Goal: Task Accomplishment & Management: Manage account settings

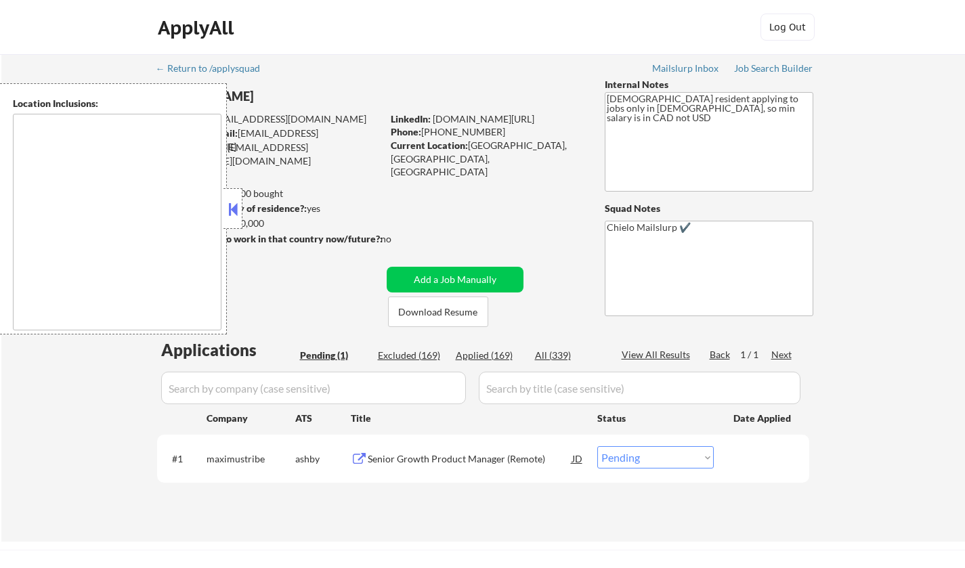
click at [232, 208] on button at bounding box center [233, 209] width 15 height 20
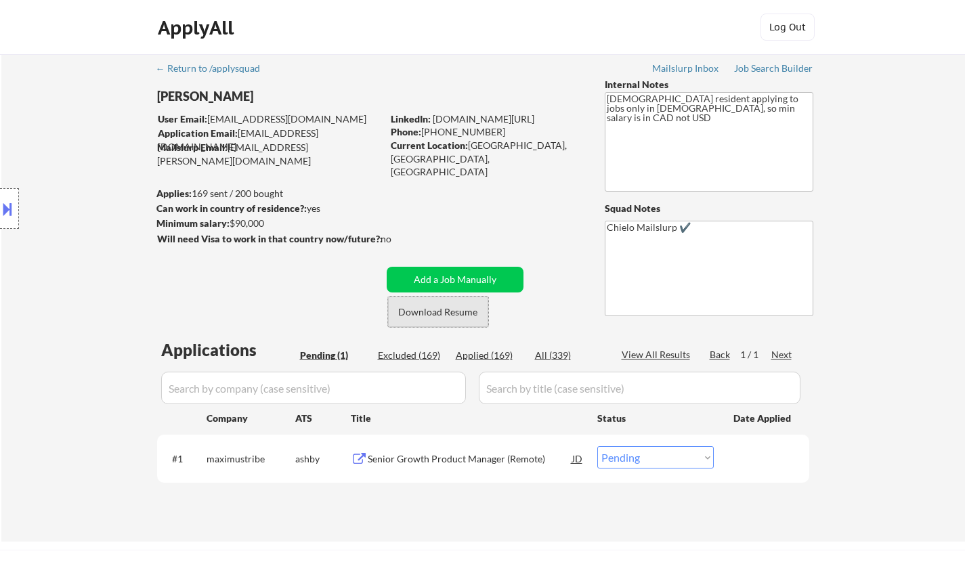
click at [453, 306] on button "Download Resume" at bounding box center [438, 312] width 100 height 30
click at [429, 451] on div "Senior Growth Product Manager (Remote)" at bounding box center [470, 458] width 205 height 24
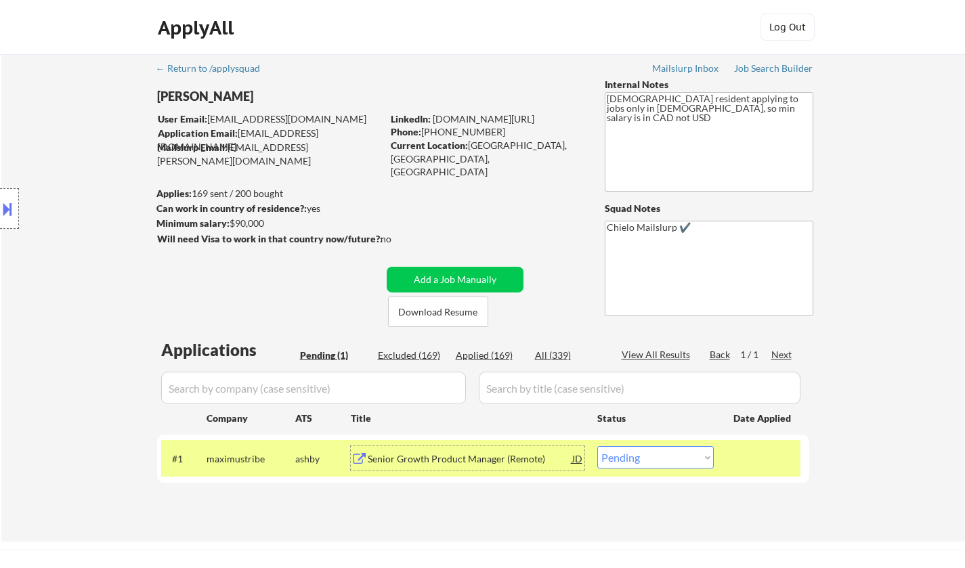
click at [680, 461] on select "Choose an option... Pending Applied Excluded (Questions) Excluded (Expired) Exc…" at bounding box center [655, 457] width 116 height 22
select select ""excluded""
click at [597, 446] on select "Choose an option... Pending Applied Excluded (Questions) Excluded (Expired) Exc…" at bounding box center [655, 457] width 116 height 22
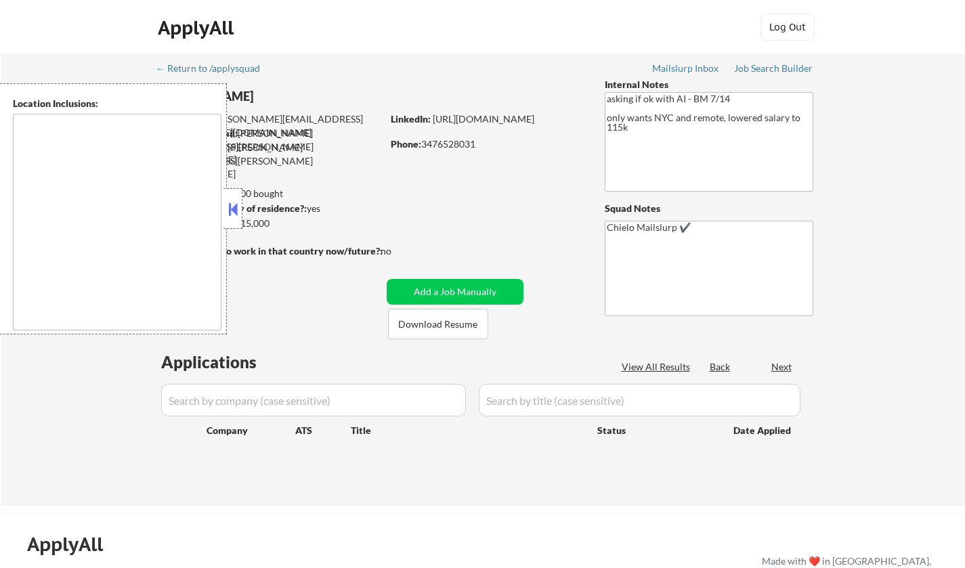
type textarea "[GEOGRAPHIC_DATA], [GEOGRAPHIC_DATA] [GEOGRAPHIC_DATA], [GEOGRAPHIC_DATA] [GEOG…"
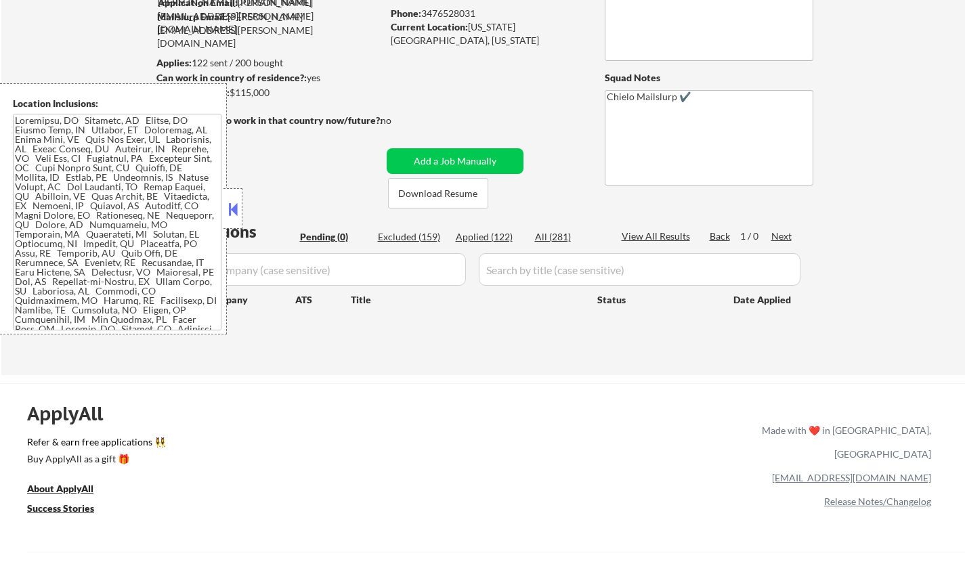
scroll to position [135, 0]
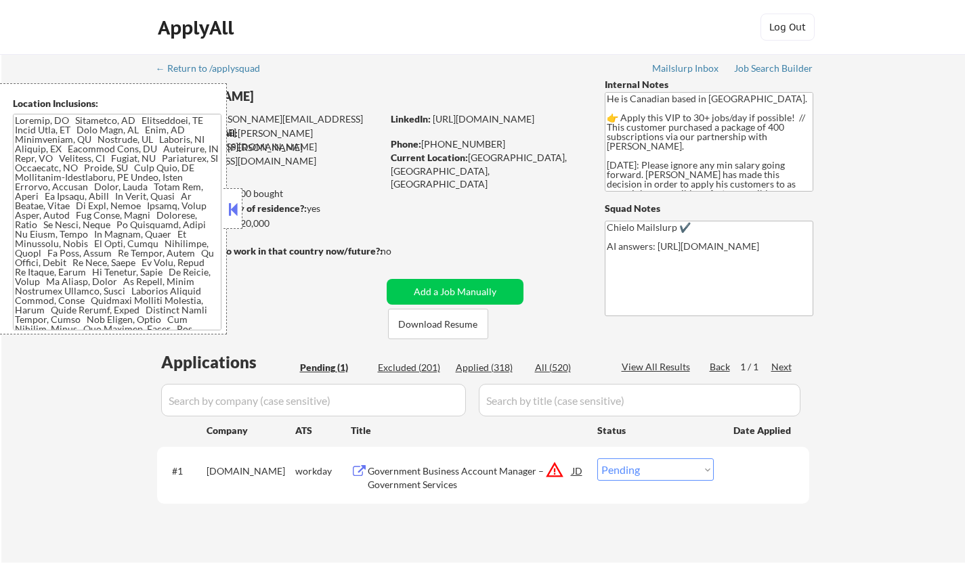
click at [236, 212] on button at bounding box center [233, 209] width 15 height 20
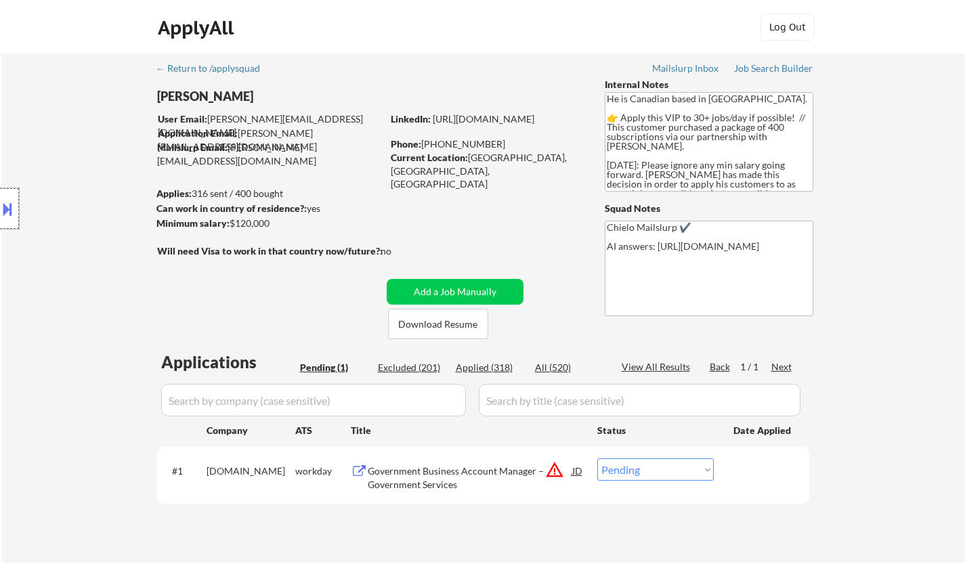
click at [0, 220] on div at bounding box center [9, 208] width 19 height 41
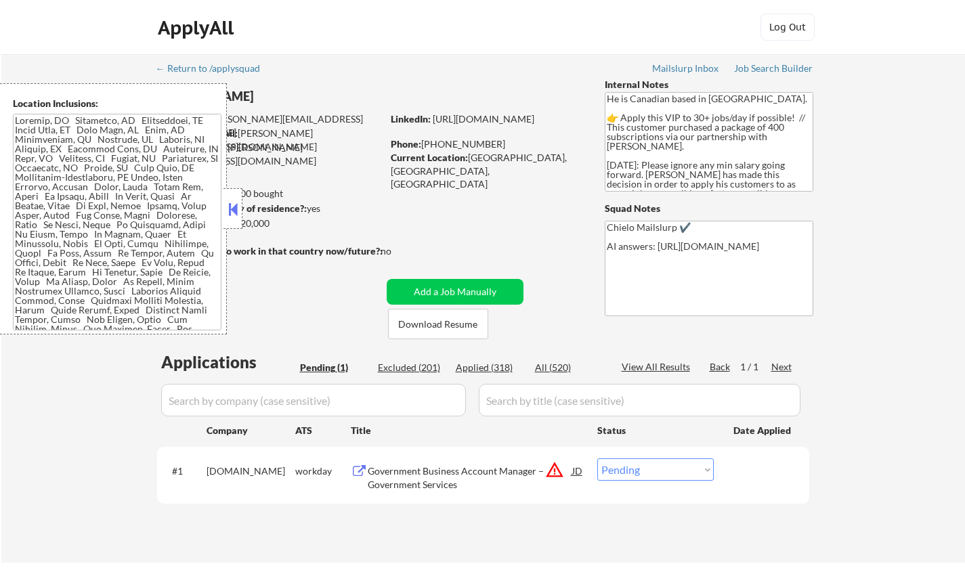
click at [573, 471] on div "JD" at bounding box center [578, 470] width 14 height 24
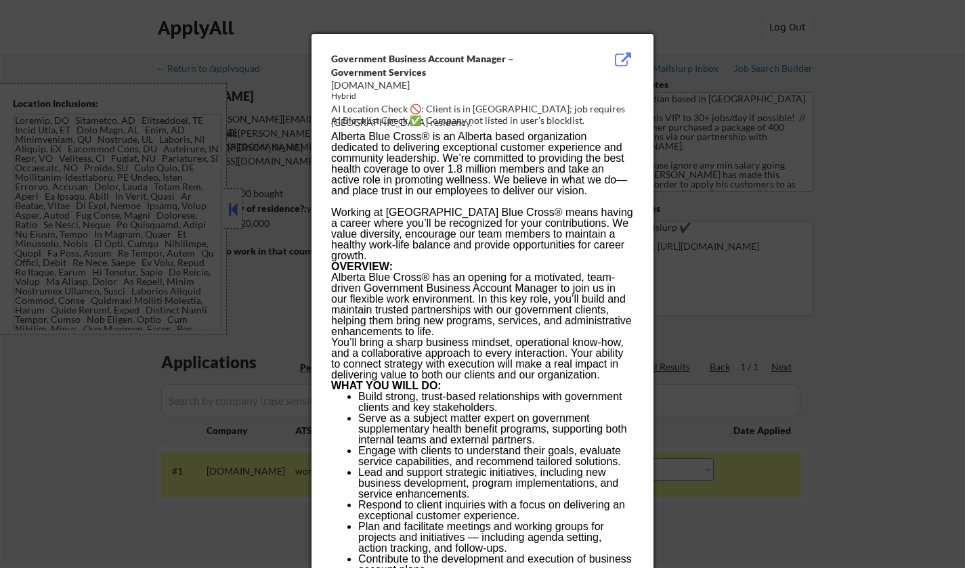
click at [784, 471] on div at bounding box center [482, 284] width 965 height 568
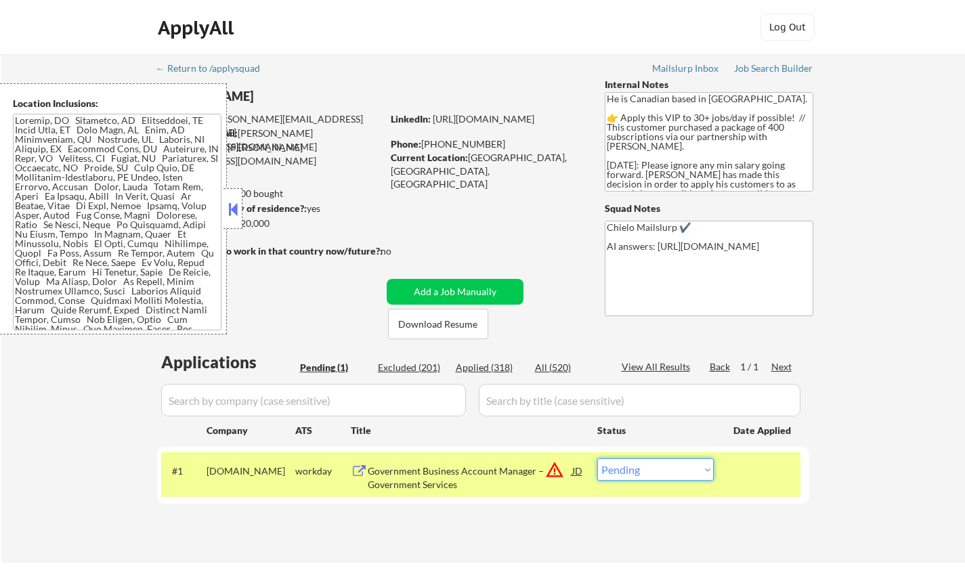
click at [660, 463] on select "Choose an option... Pending Applied Excluded (Questions) Excluded (Expired) Exc…" at bounding box center [655, 469] width 116 height 22
select select ""excluded__location_""
click at [597, 458] on select "Choose an option... Pending Applied Excluded (Questions) Excluded (Expired) Exc…" at bounding box center [655, 469] width 116 height 22
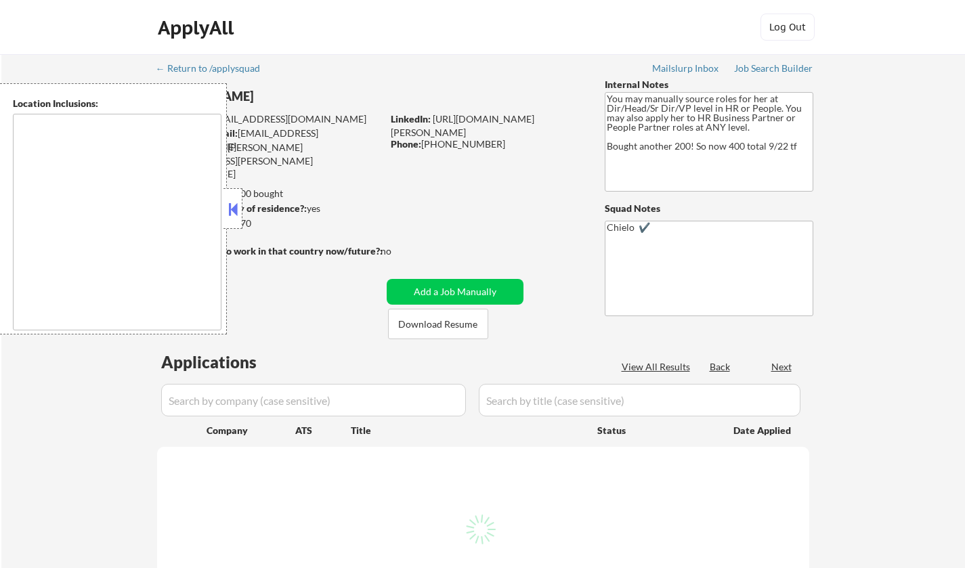
type textarea "Los Angeles, CA Glendale, CA Burbank, CA Pasadena, CA Inglewood, CA Santa Monic…"
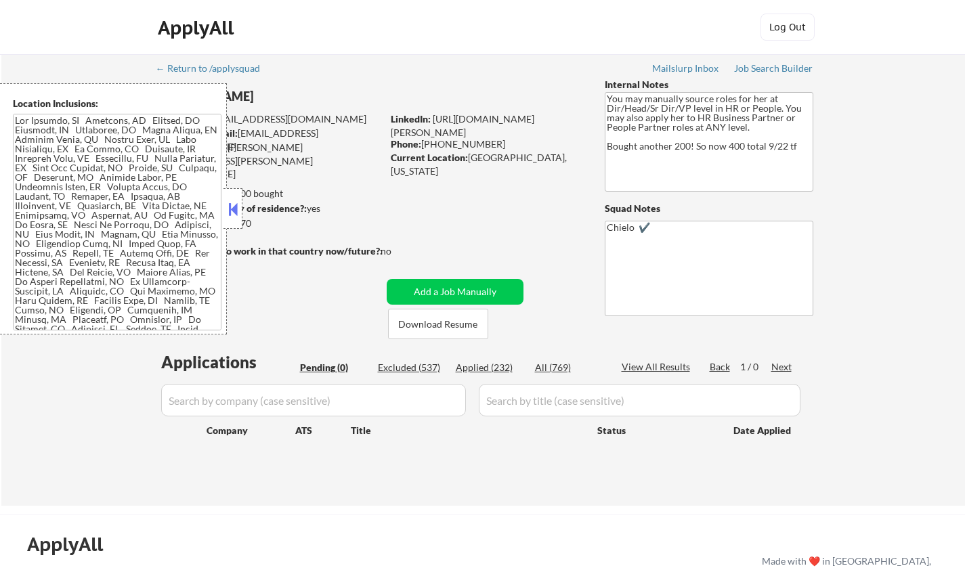
click at [238, 211] on button at bounding box center [233, 209] width 15 height 20
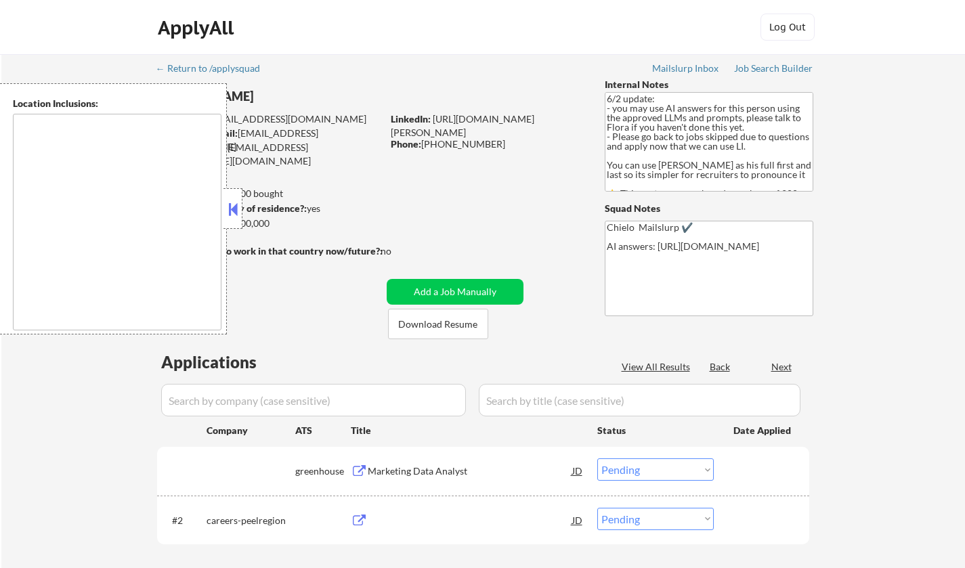
select select ""pending""
type textarea "[GEOGRAPHIC_DATA], [GEOGRAPHIC_DATA] [GEOGRAPHIC_DATA], [GEOGRAPHIC_DATA] [GEOG…"
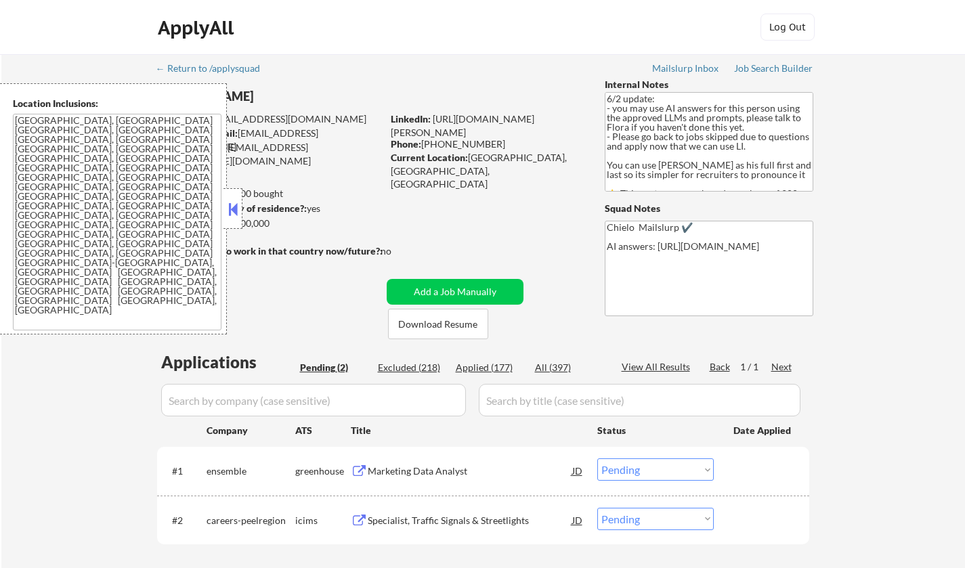
scroll to position [203, 0]
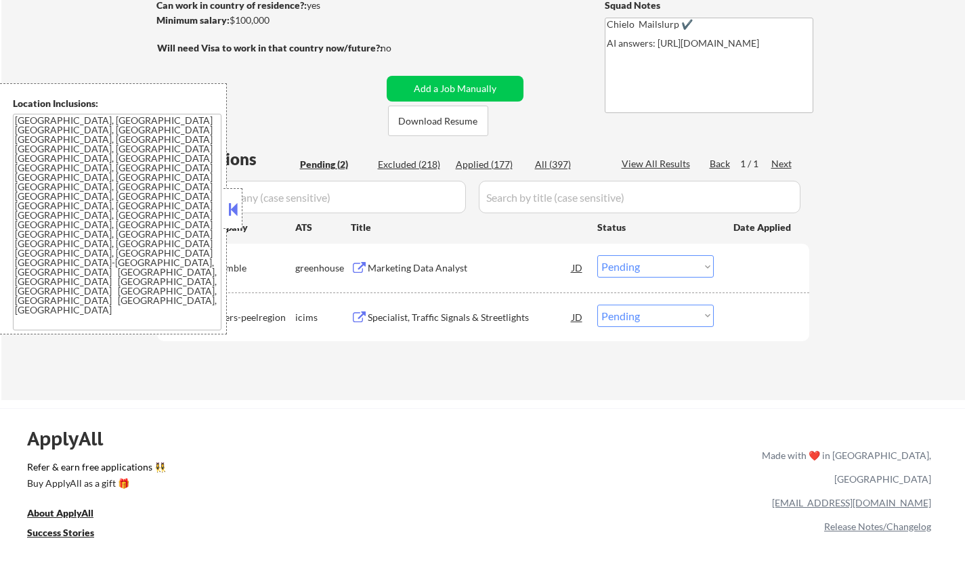
click at [236, 209] on button at bounding box center [233, 209] width 15 height 20
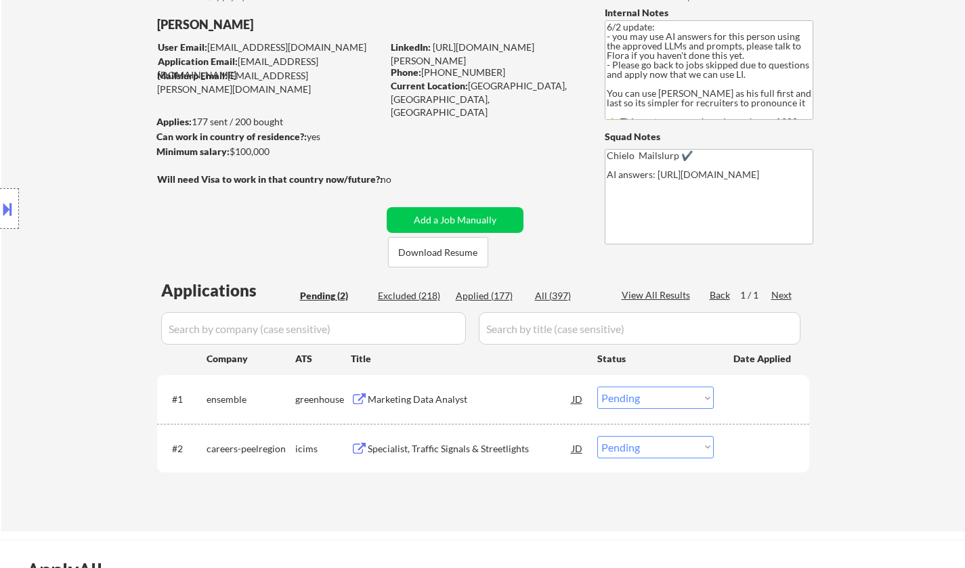
scroll to position [68, 0]
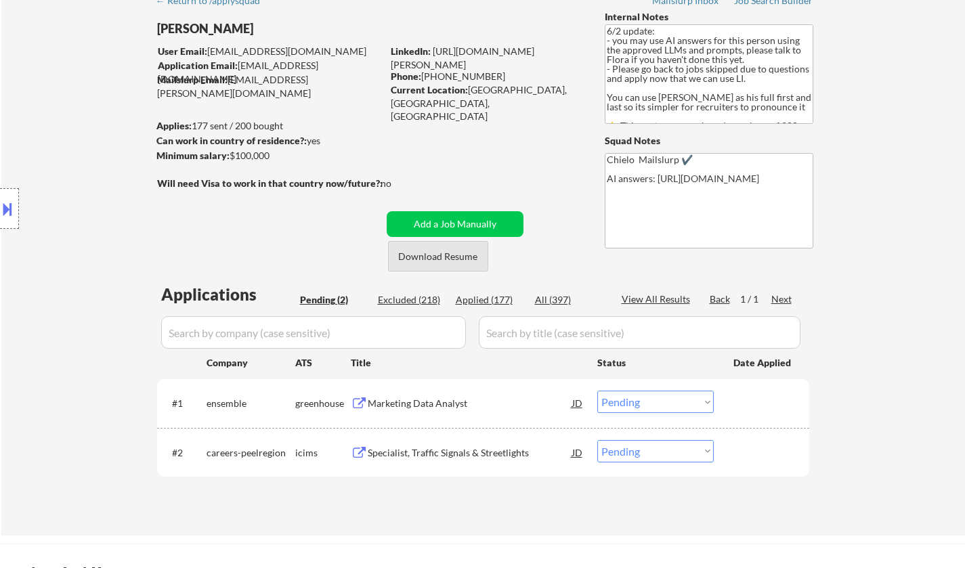
click at [435, 257] on button "Download Resume" at bounding box center [438, 256] width 100 height 30
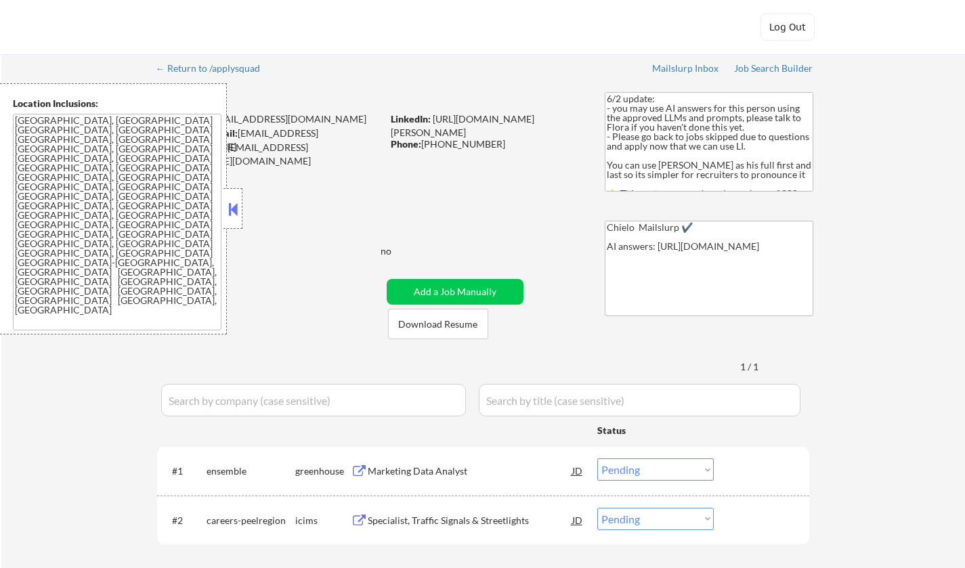
select select ""pending""
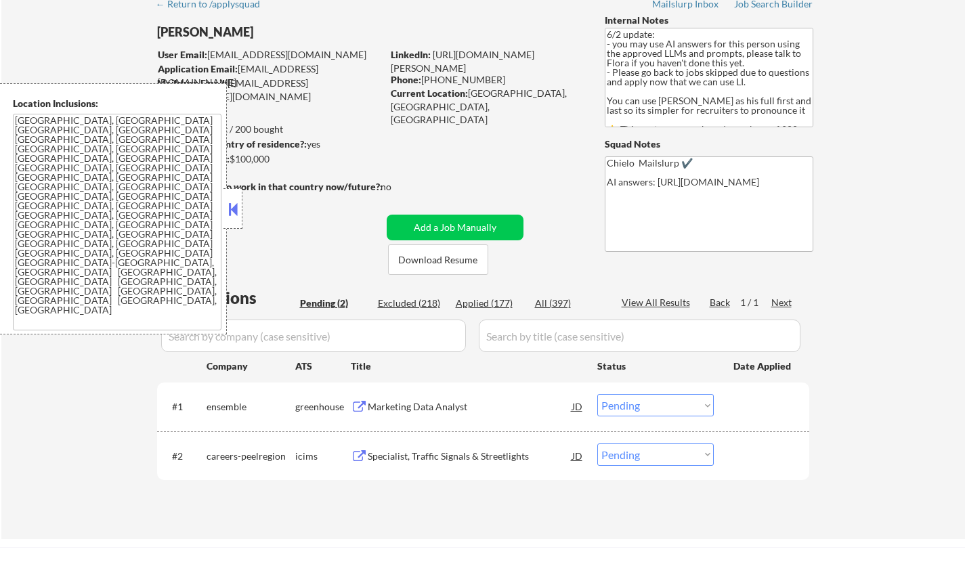
scroll to position [135, 0]
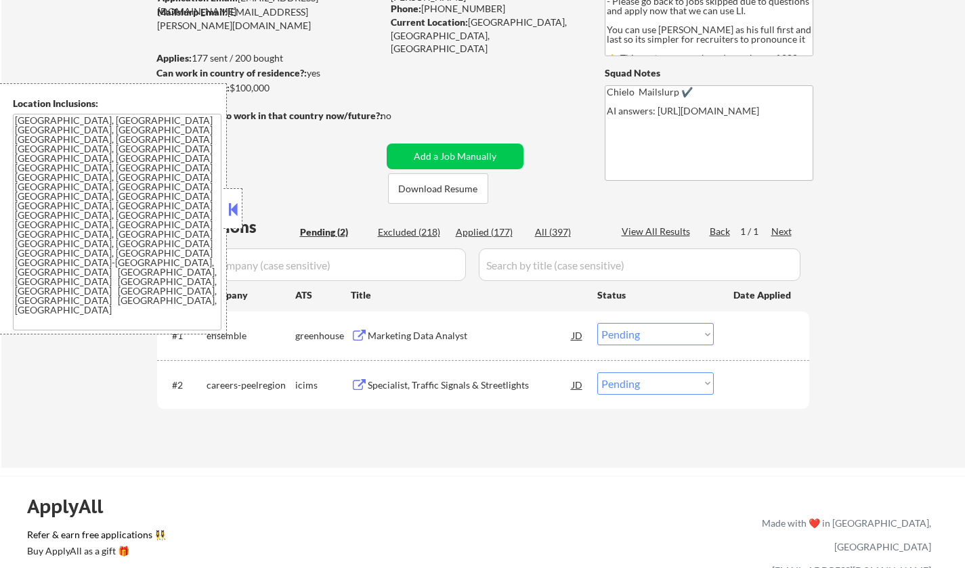
click at [414, 331] on div "Marketing Data Analyst" at bounding box center [470, 336] width 205 height 14
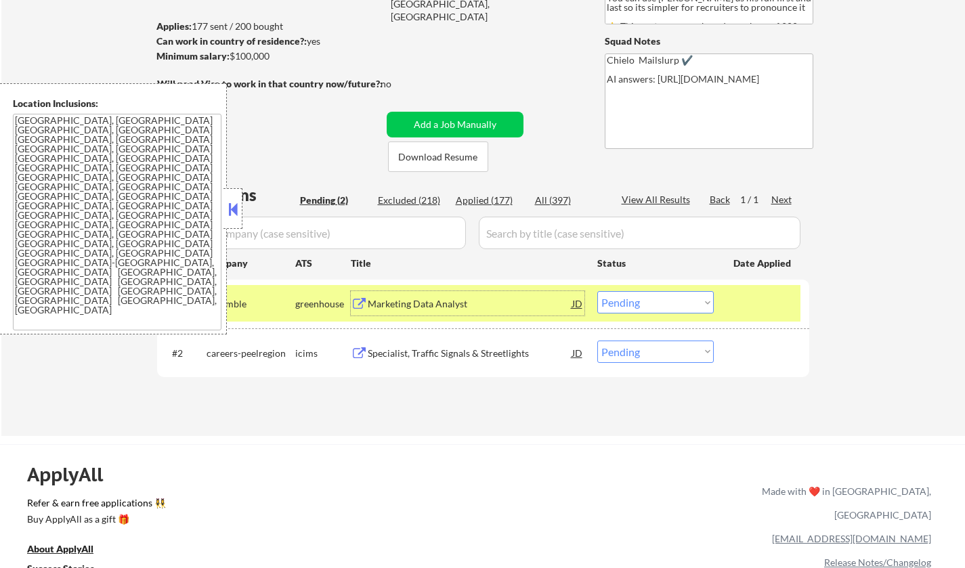
scroll to position [203, 0]
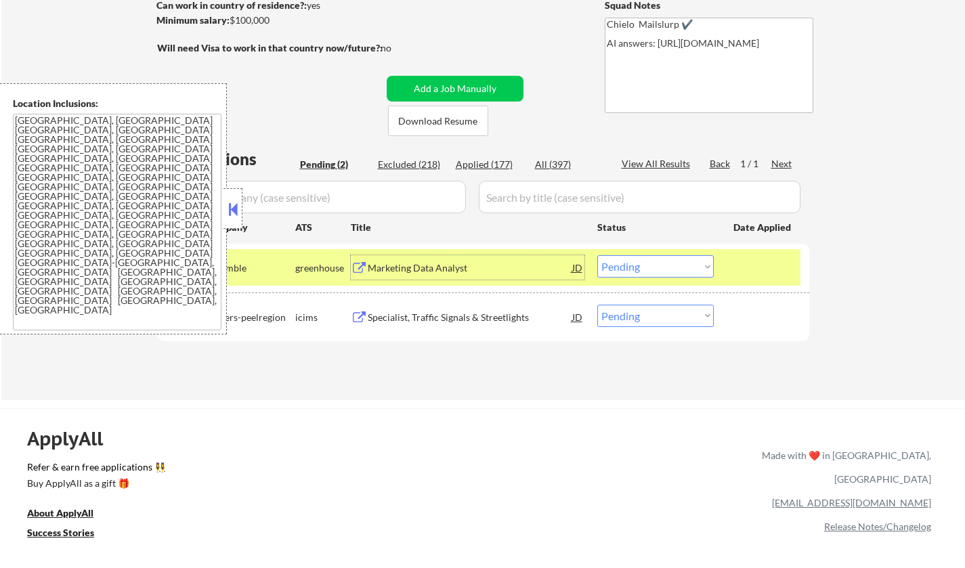
click at [662, 274] on select "Choose an option... Pending Applied Excluded (Questions) Excluded (Expired) Exc…" at bounding box center [655, 266] width 116 height 22
click at [597, 255] on select "Choose an option... Pending Applied Excluded (Questions) Excluded (Expired) Exc…" at bounding box center [655, 266] width 116 height 22
click at [230, 207] on button at bounding box center [233, 209] width 15 height 20
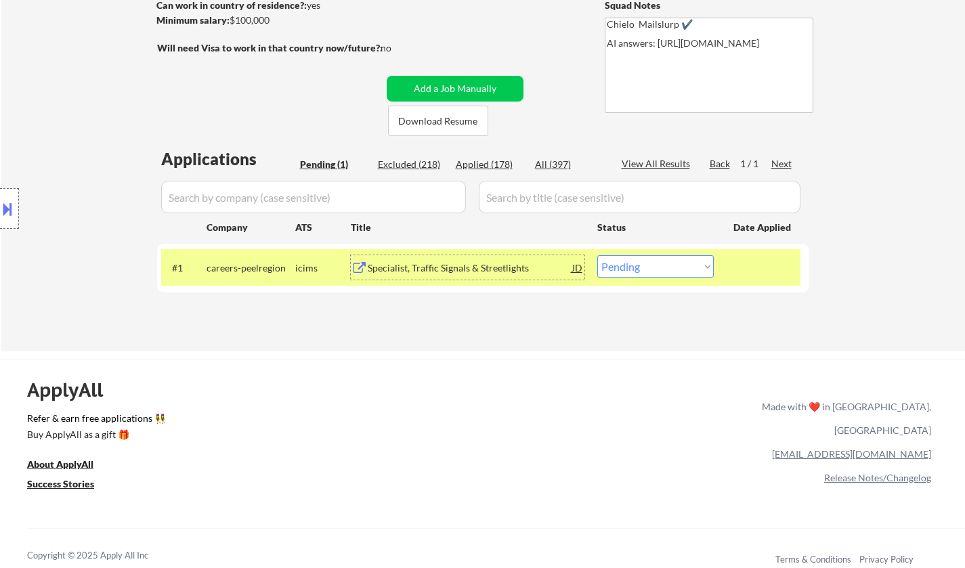
click at [415, 268] on div "Specialist, Traffic Signals & Streetlights" at bounding box center [470, 268] width 205 height 14
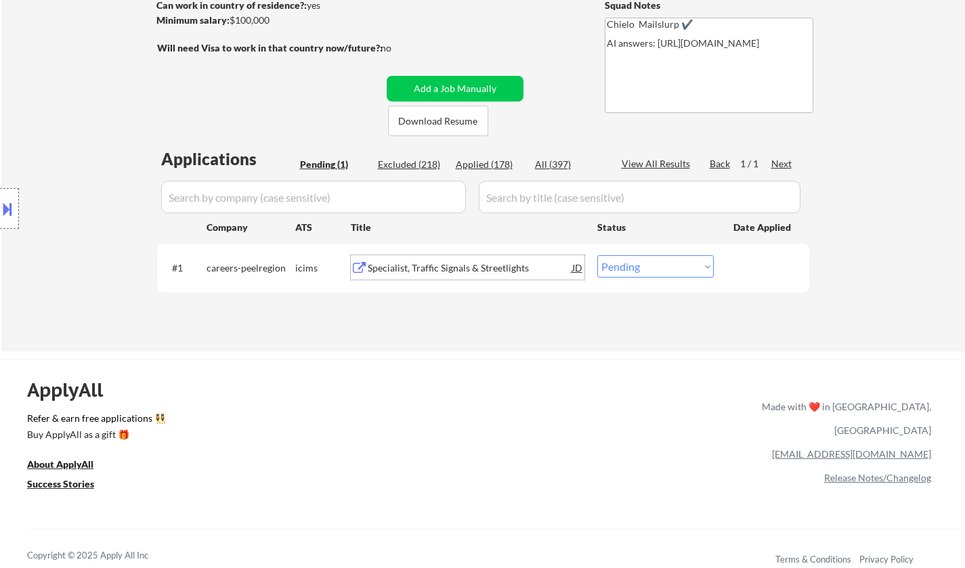
drag, startPoint x: 662, startPoint y: 261, endPoint x: 663, endPoint y: 272, distance: 10.9
click at [662, 261] on select "Choose an option... Pending Applied Excluded (Questions) Excluded (Expired) Exc…" at bounding box center [655, 266] width 116 height 22
select select ""excluded__other_""
click at [597, 255] on select "Choose an option... Pending Applied Excluded (Questions) Excluded (Expired) Exc…" at bounding box center [655, 266] width 116 height 22
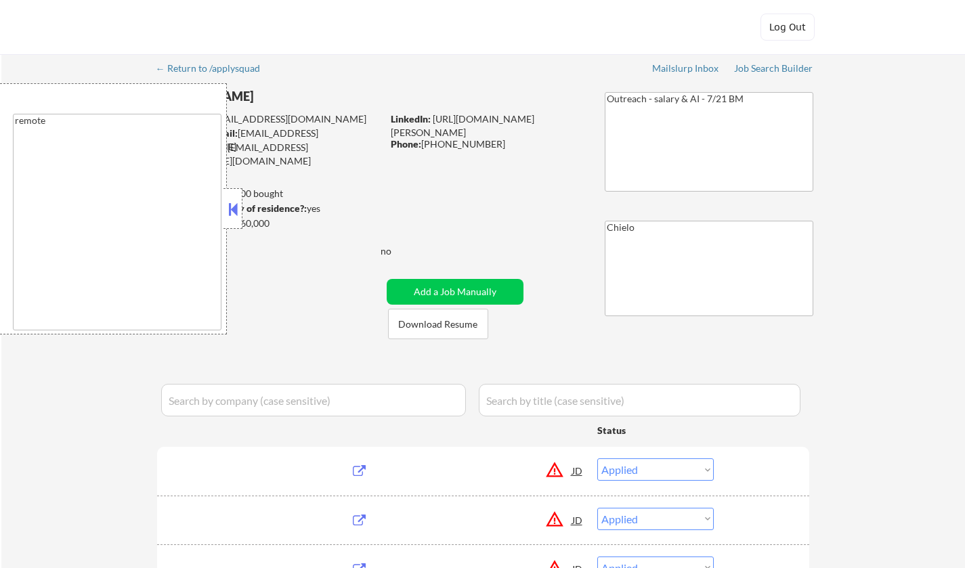
select select ""applied""
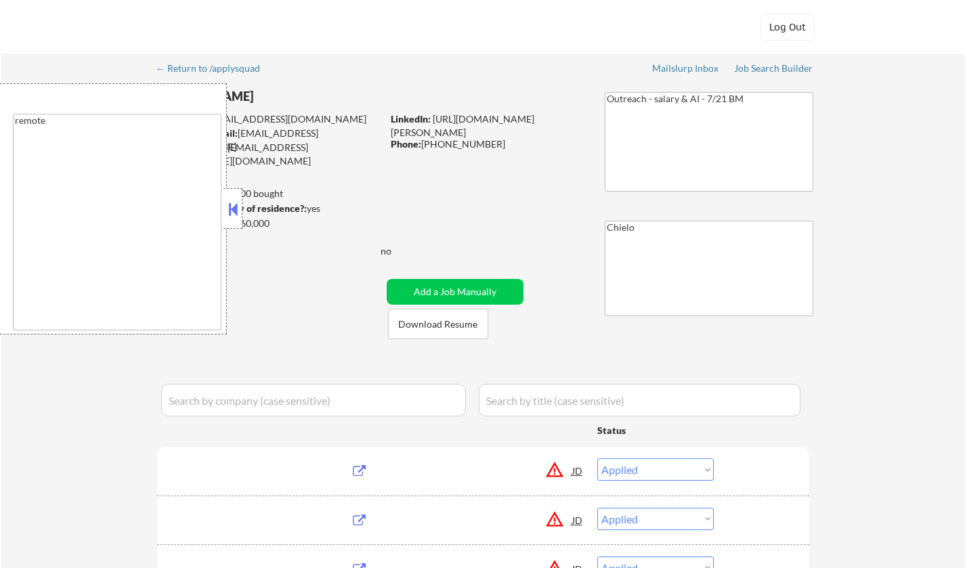
select select ""applied""
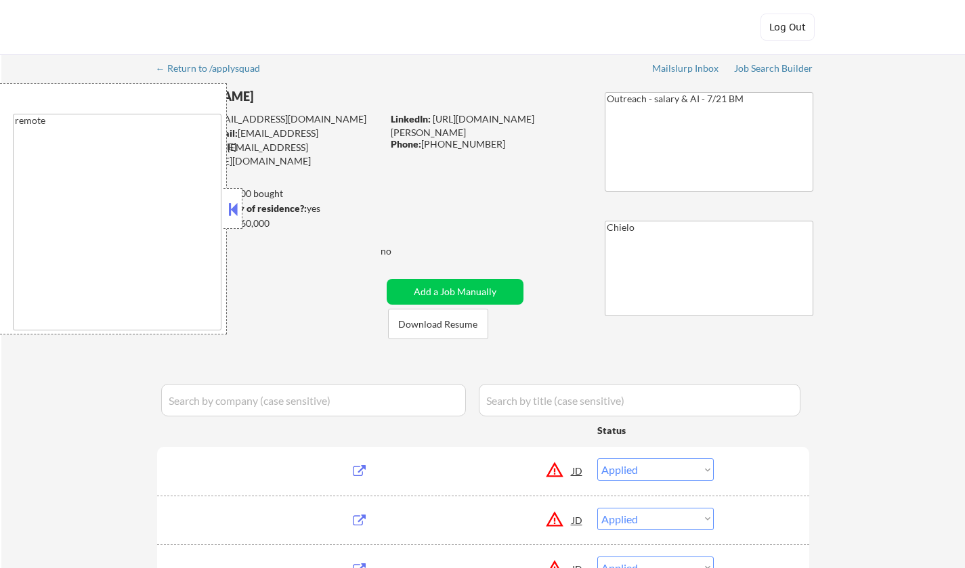
select select ""applied""
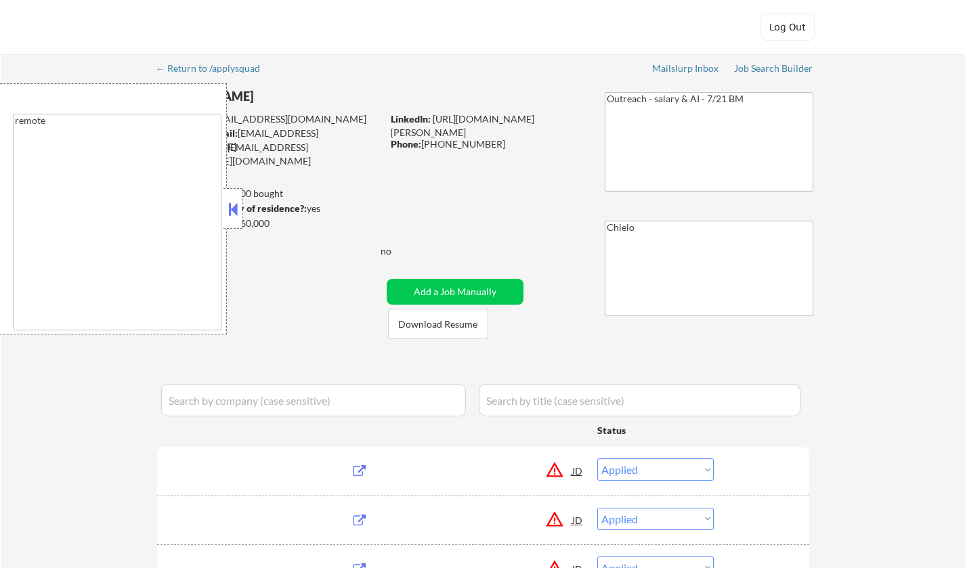
select select ""applied""
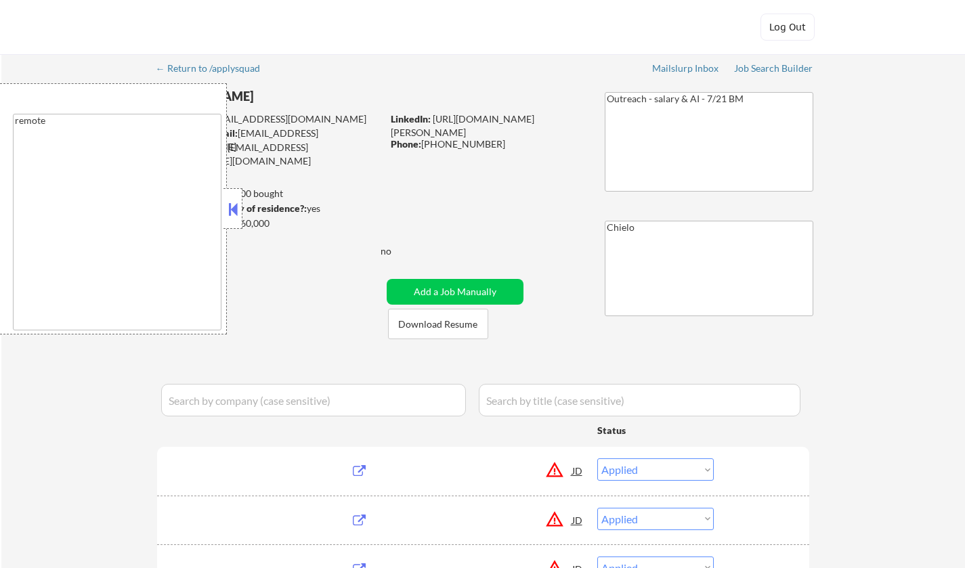
select select ""applied""
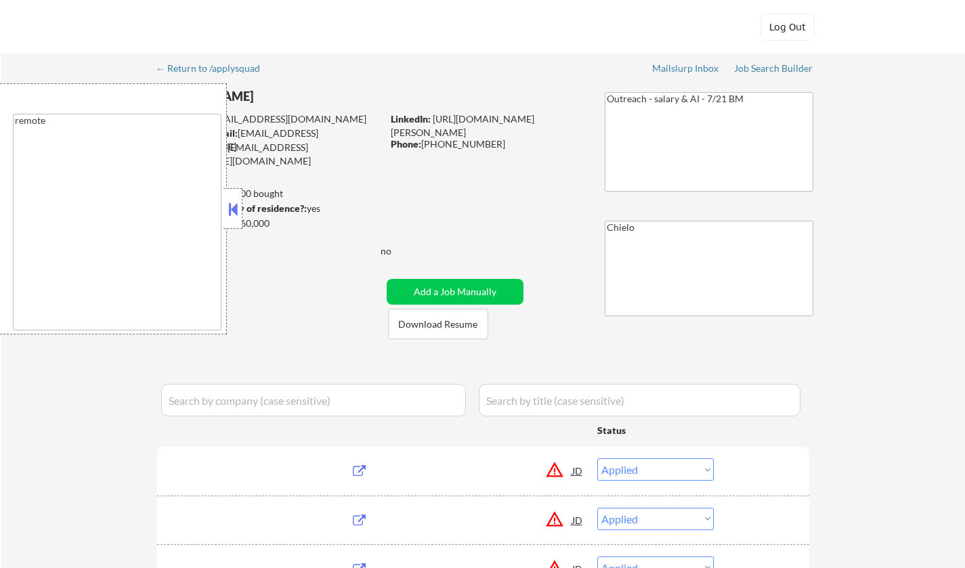
select select ""applied""
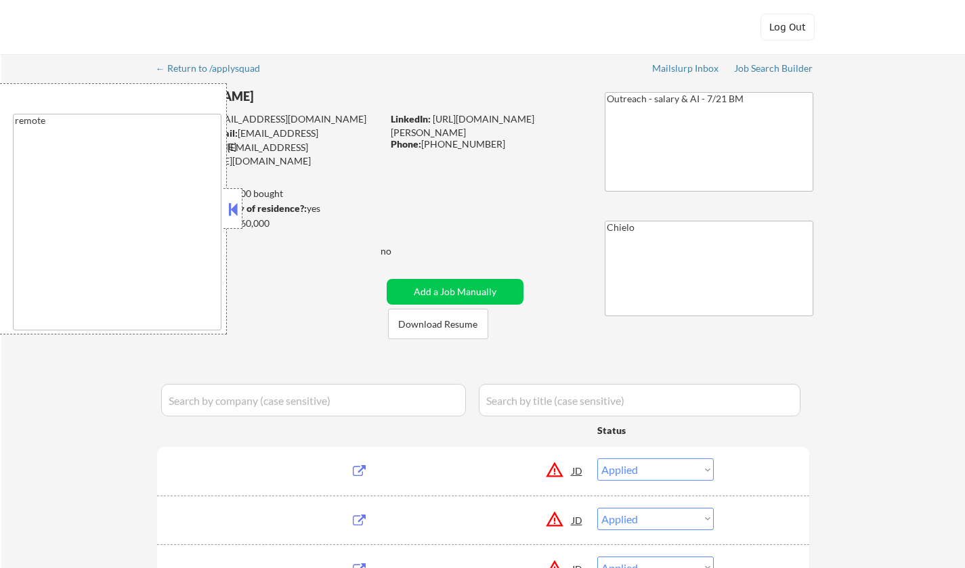
select select ""applied""
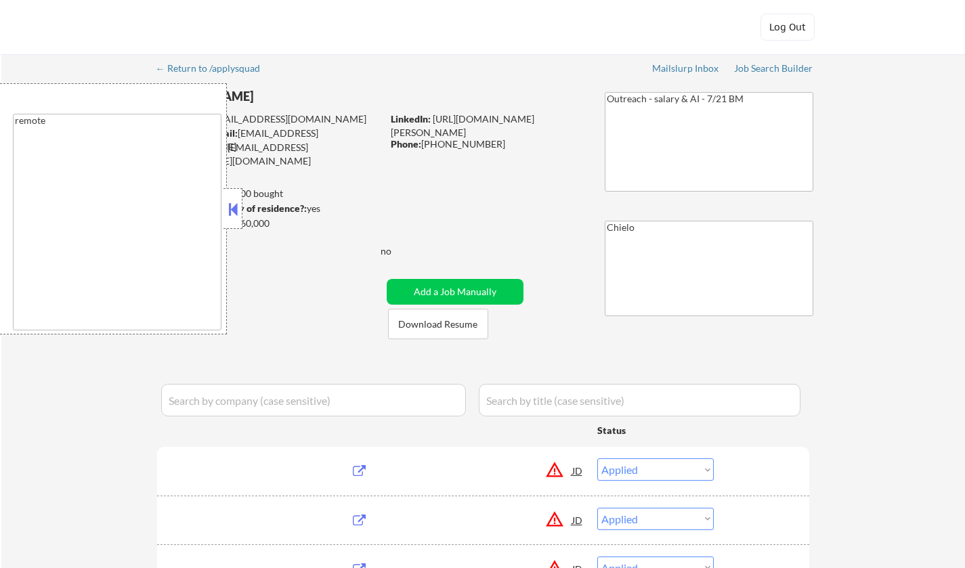
select select ""applied""
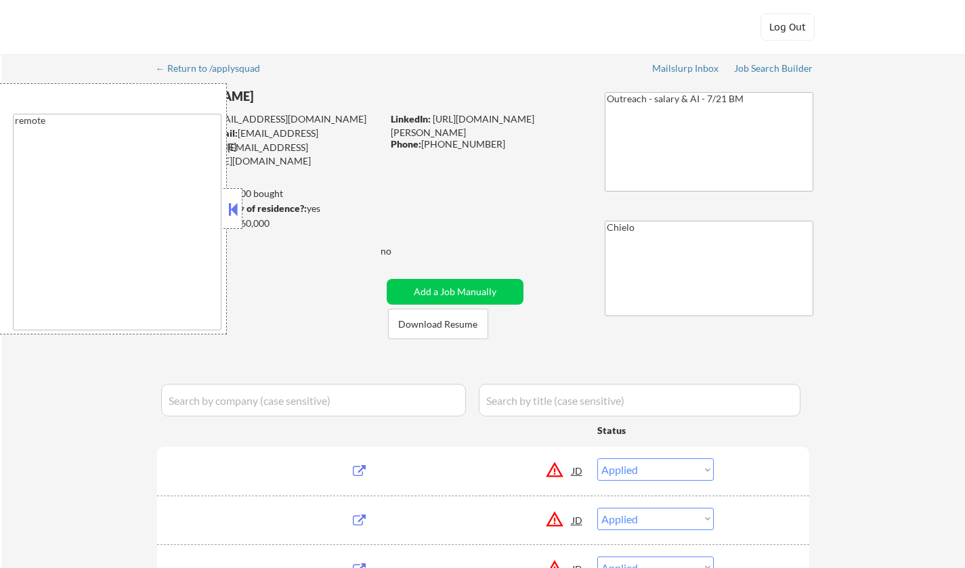
select select ""applied""
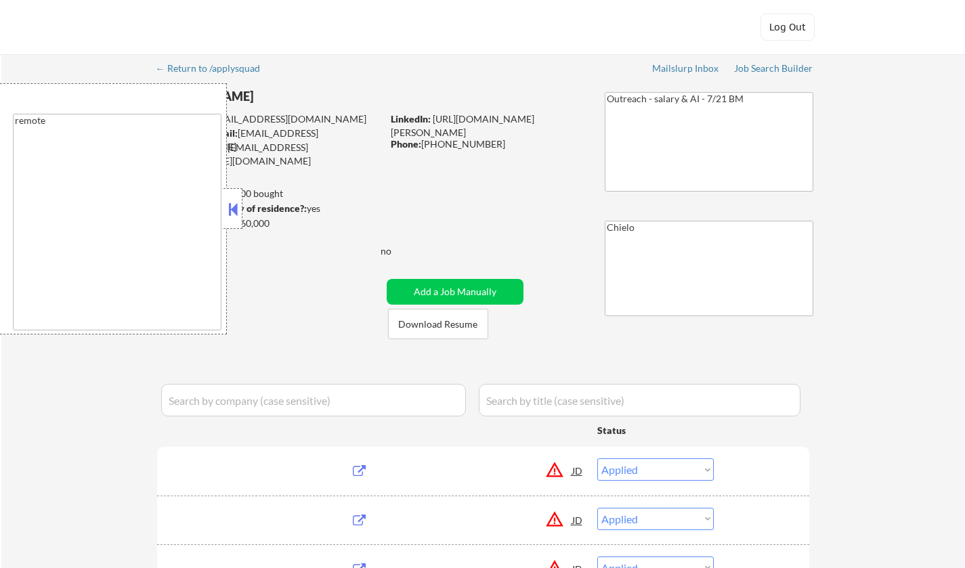
select select ""applied""
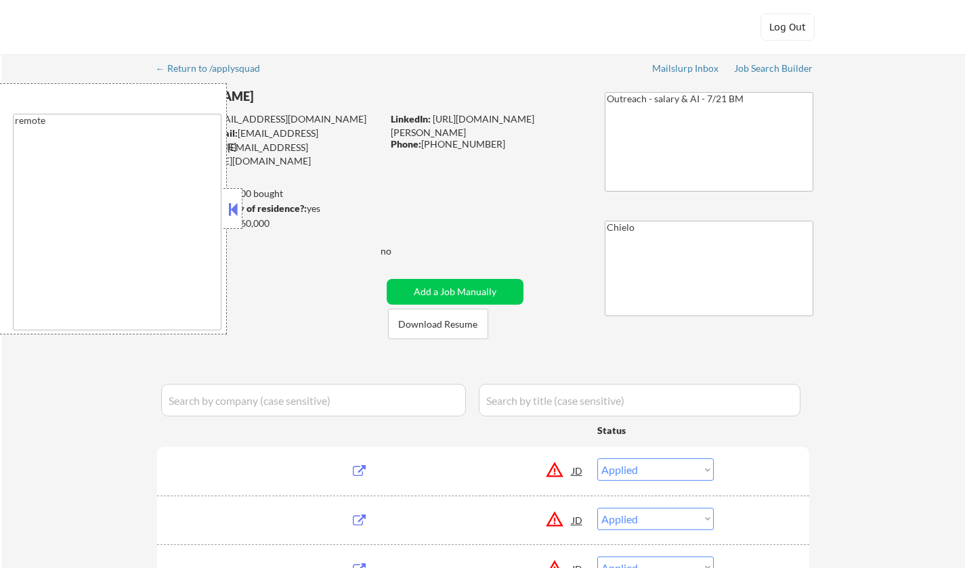
select select ""applied""
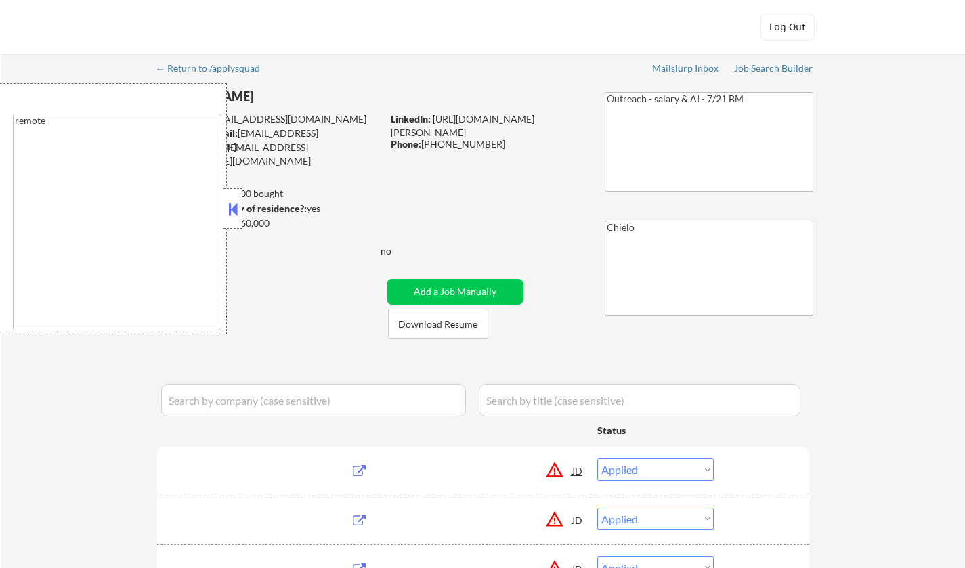
select select ""applied""
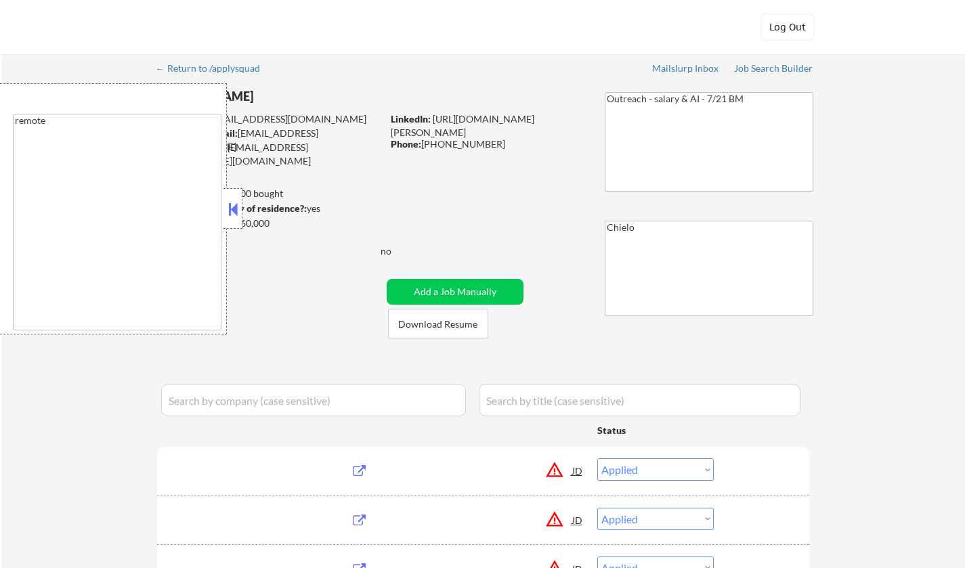
select select ""applied""
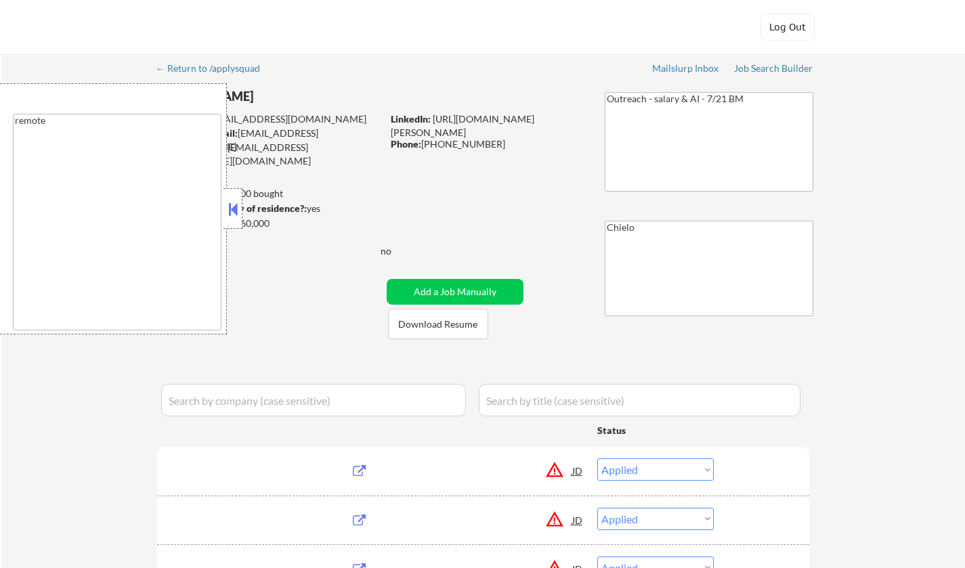
select select ""applied""
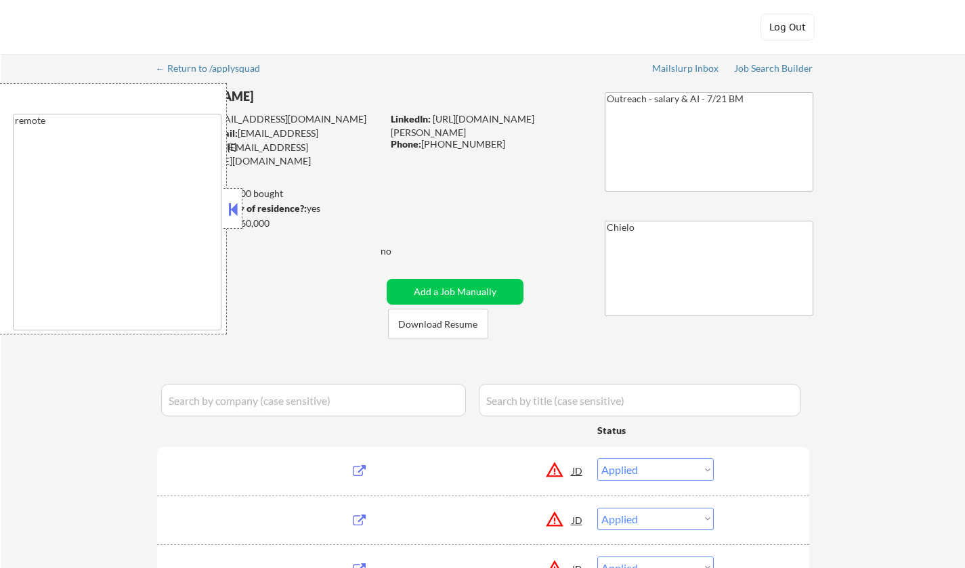
select select ""applied""
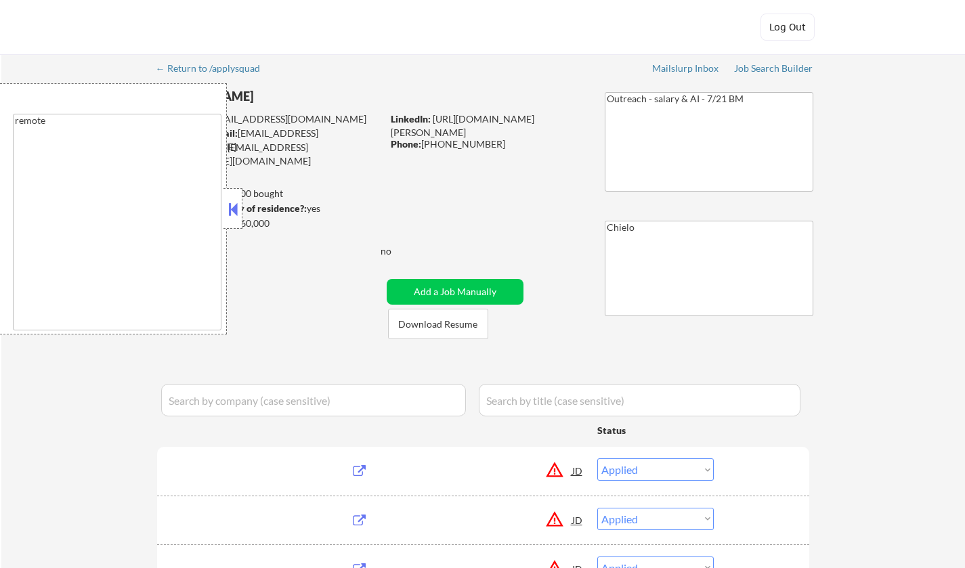
select select ""applied""
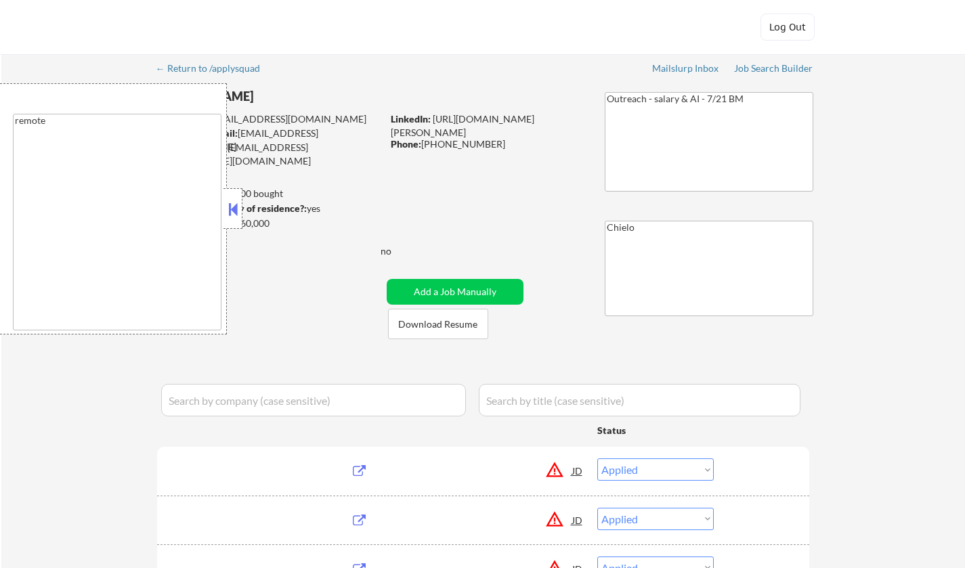
select select ""applied""
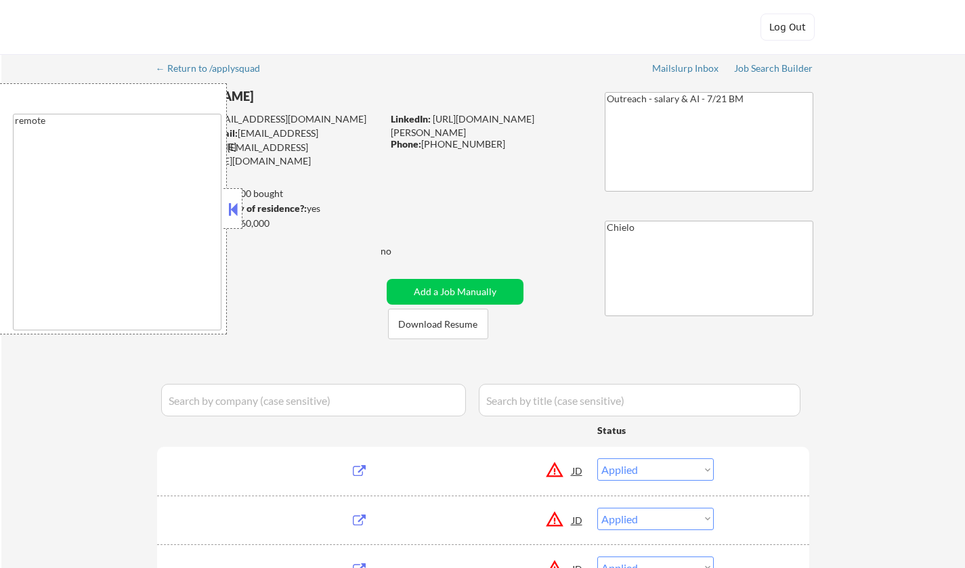
select select ""applied""
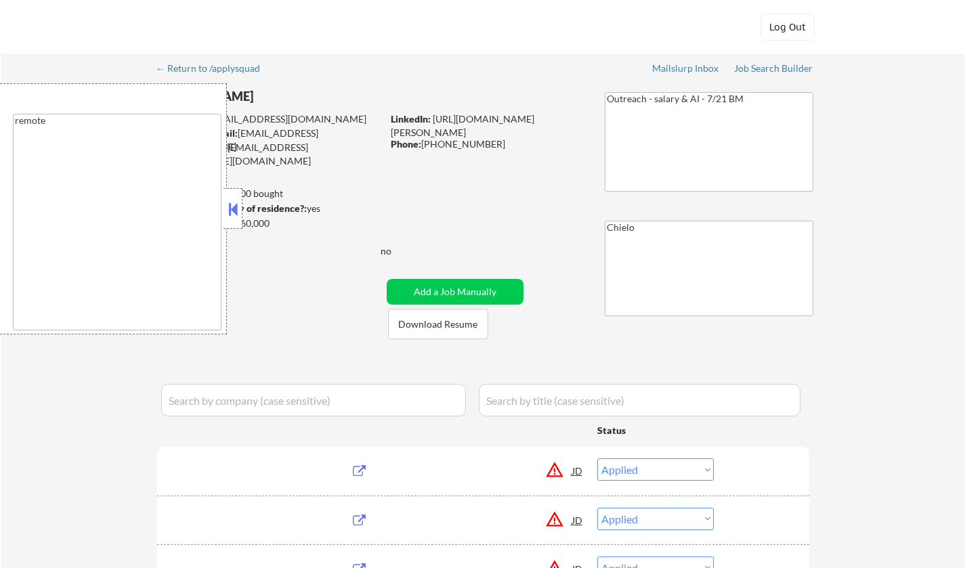
select select ""applied""
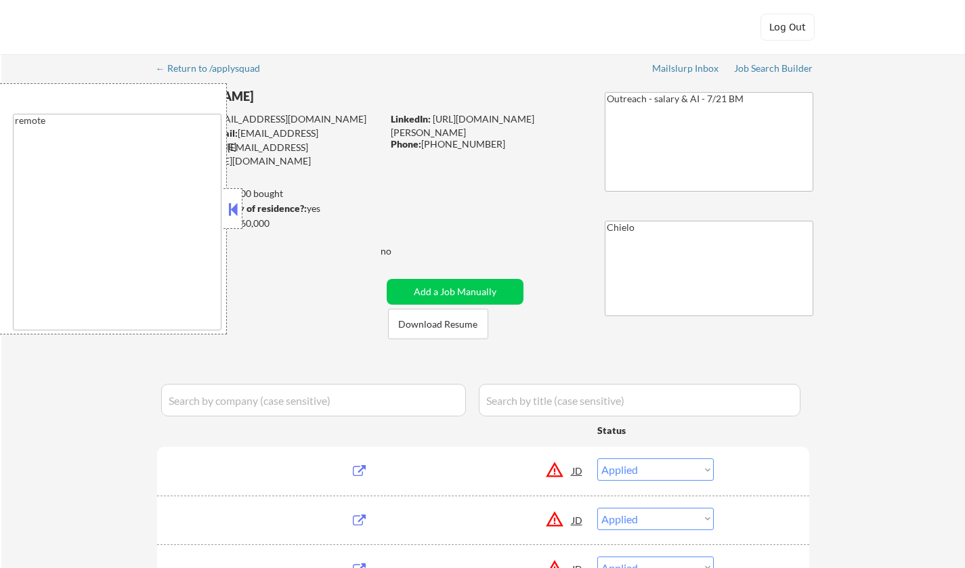
select select ""applied""
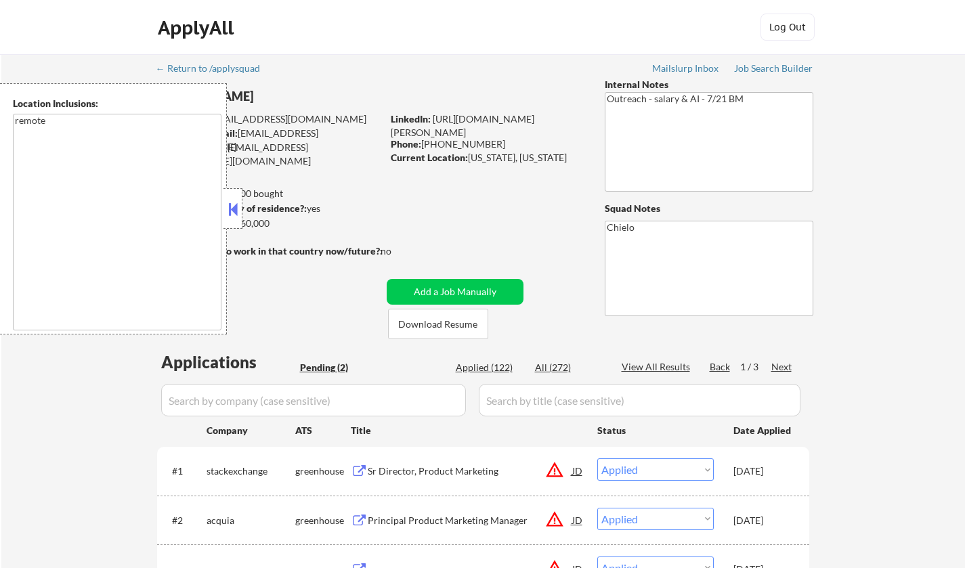
select select ""pending""
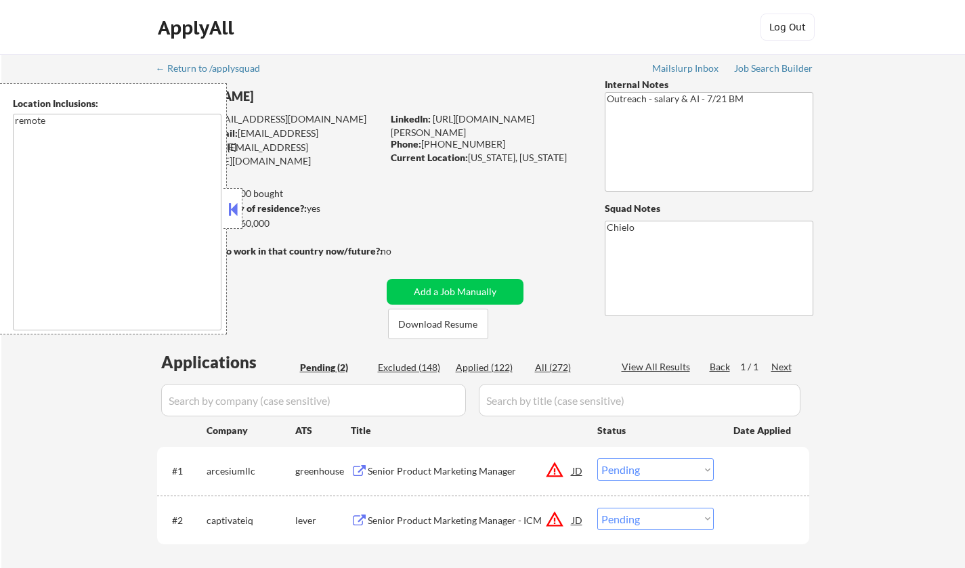
click at [236, 214] on button at bounding box center [233, 209] width 15 height 20
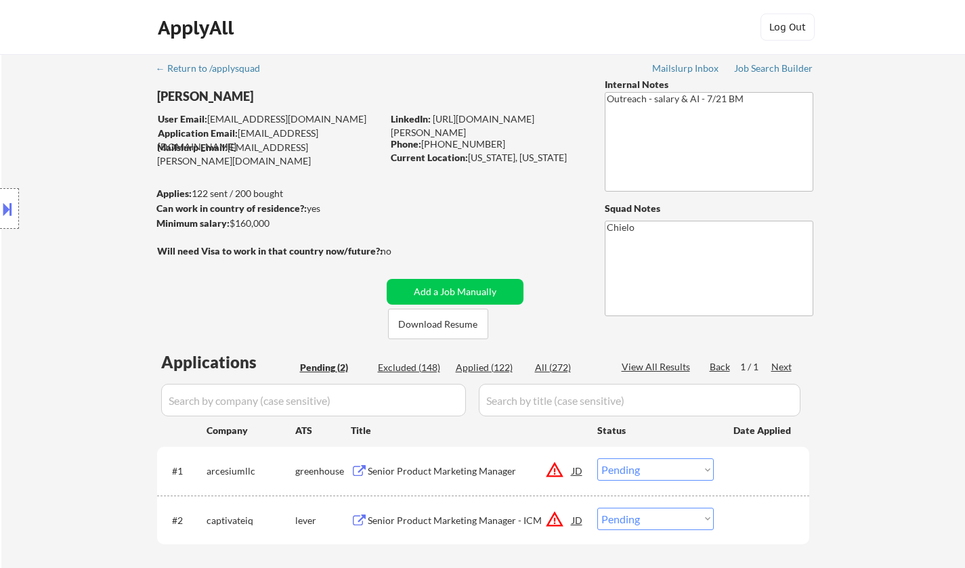
click at [12, 207] on button at bounding box center [7, 209] width 15 height 22
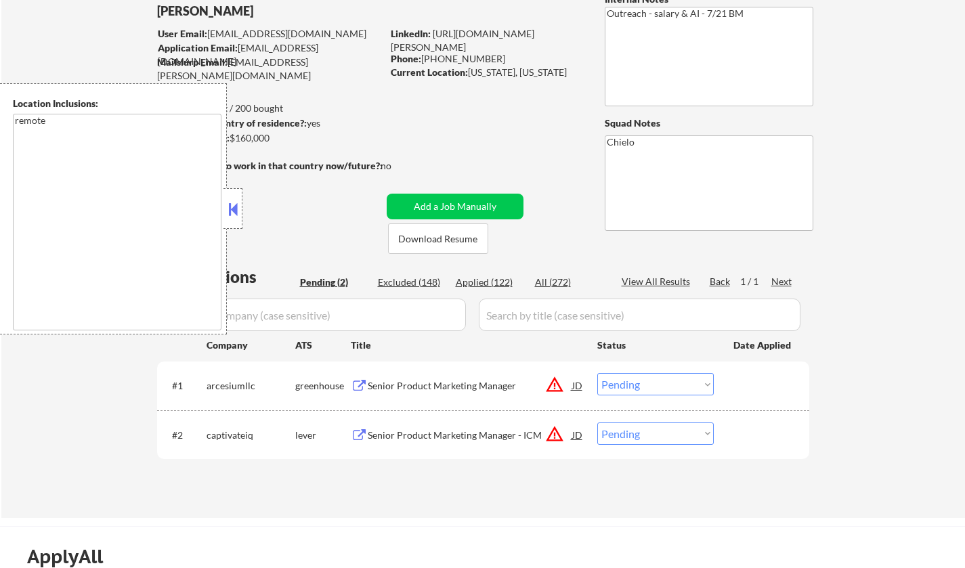
scroll to position [135, 0]
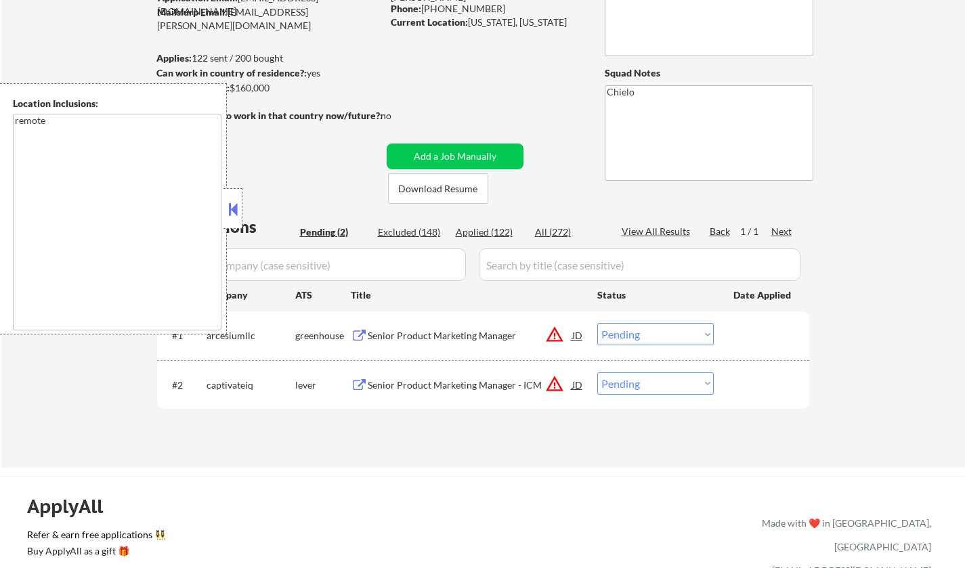
click at [581, 335] on div "JD" at bounding box center [578, 335] width 14 height 24
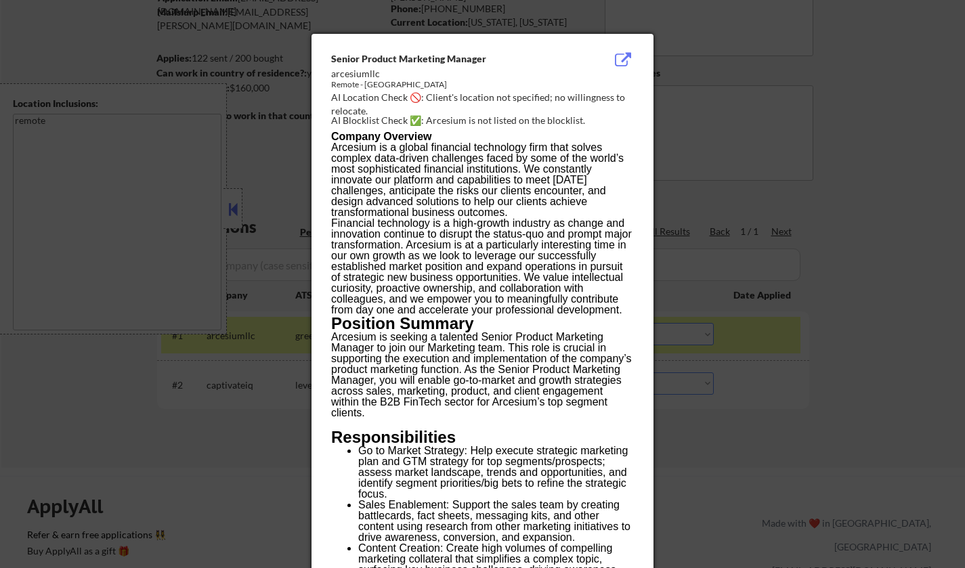
click at [790, 390] on div at bounding box center [482, 284] width 965 height 568
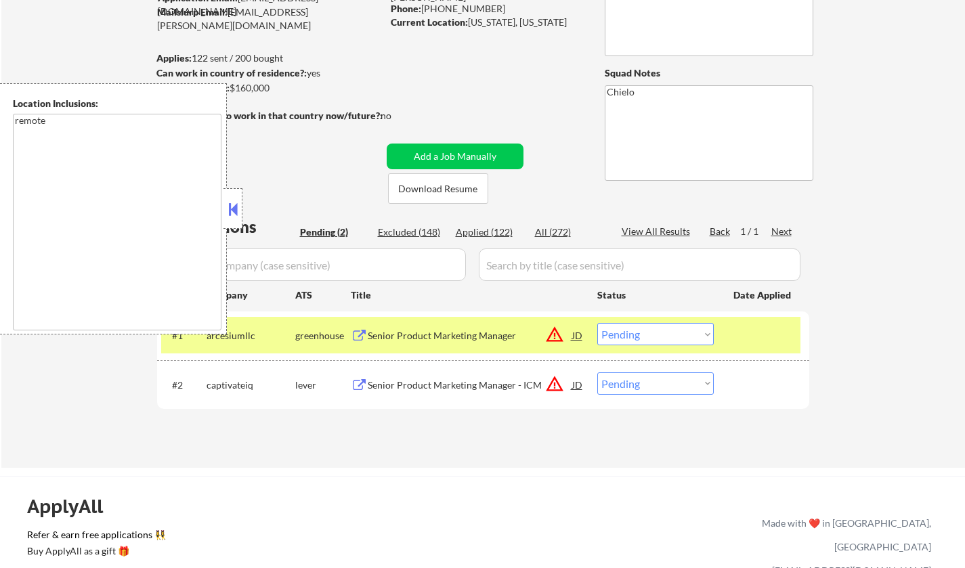
click at [429, 335] on div "Senior Product Marketing Manager" at bounding box center [470, 336] width 205 height 14
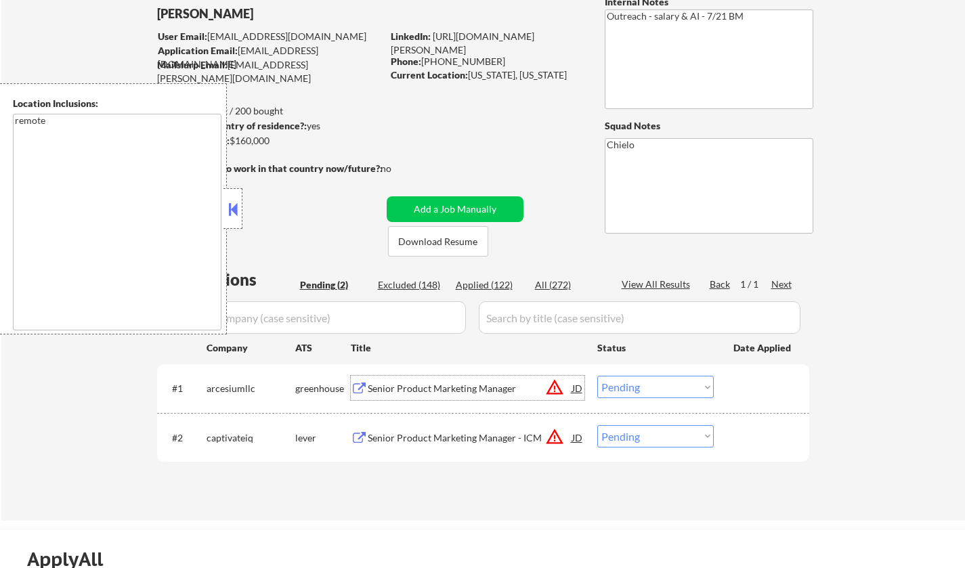
scroll to position [68, 0]
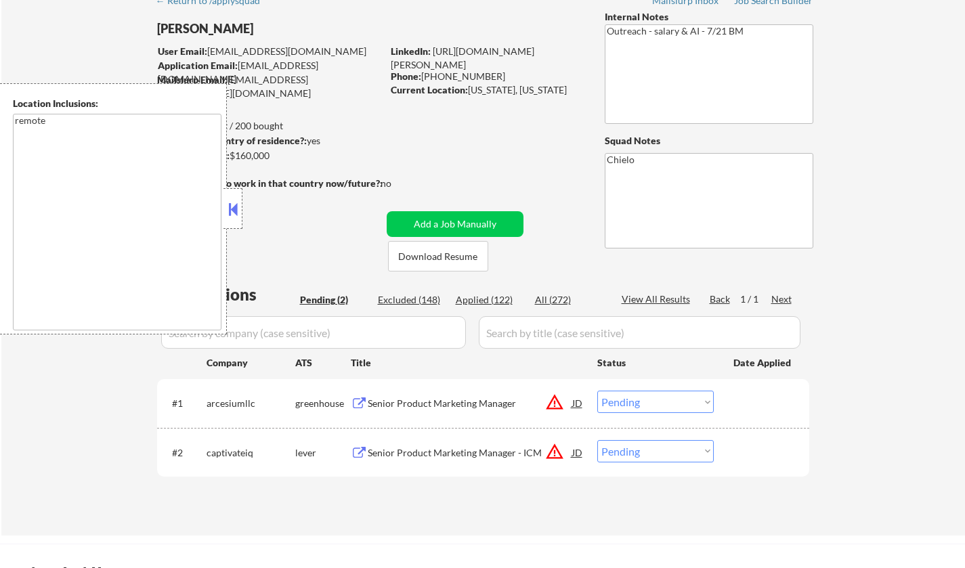
click at [463, 254] on button "Download Resume" at bounding box center [438, 256] width 100 height 30
